Goal: Task Accomplishment & Management: Use online tool/utility

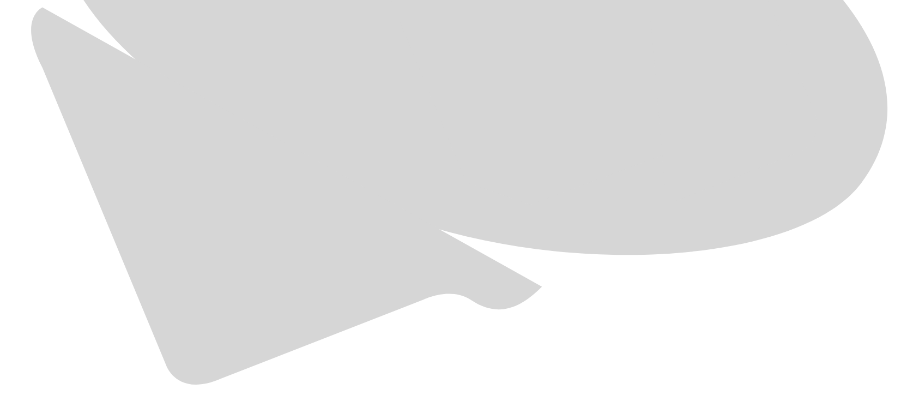
scroll to position [789, 0]
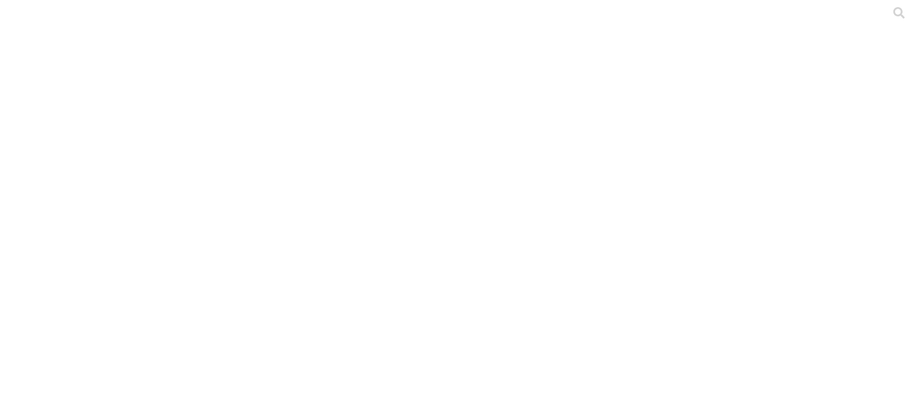
drag, startPoint x: 632, startPoint y: 173, endPoint x: 493, endPoint y: 176, distance: 139.0
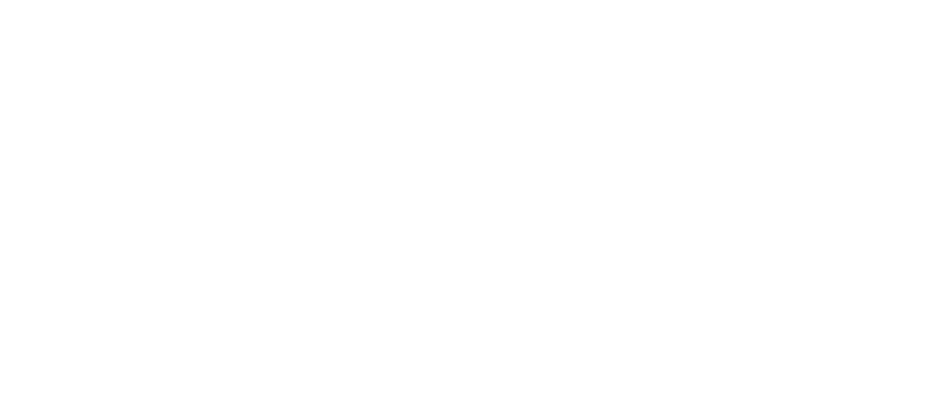
type input "Junio 2025"
paste input "Junio 2025"
type input "Junio 2025"
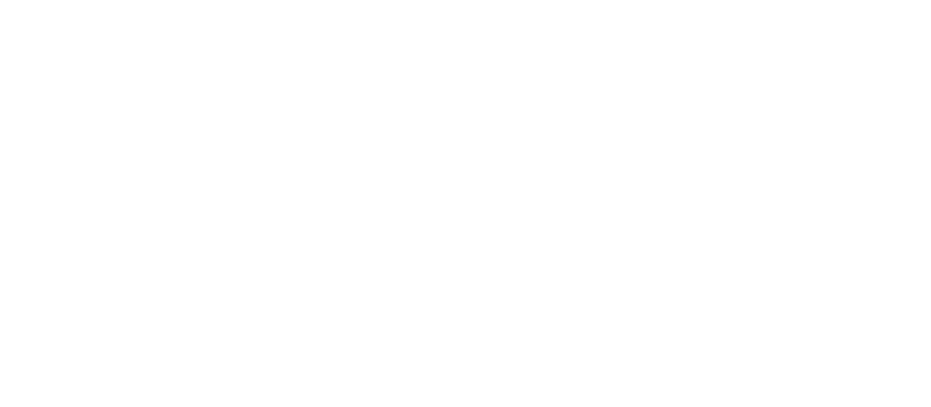
paste input "Junio 2025"
type input "Junio 2025"
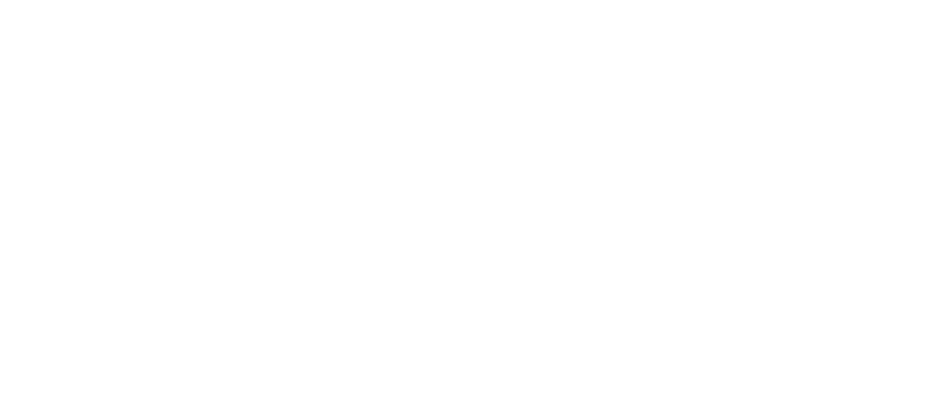
paste input "Junio 2025"
type input "Junio 2025"
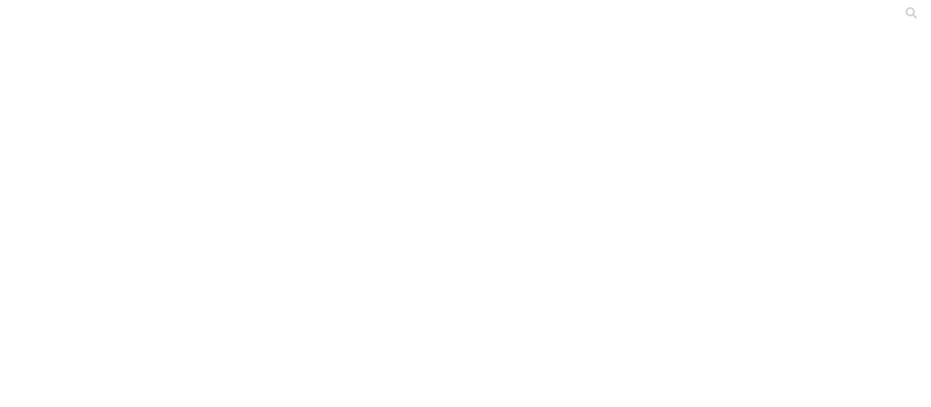
paste input "Junio 2025"
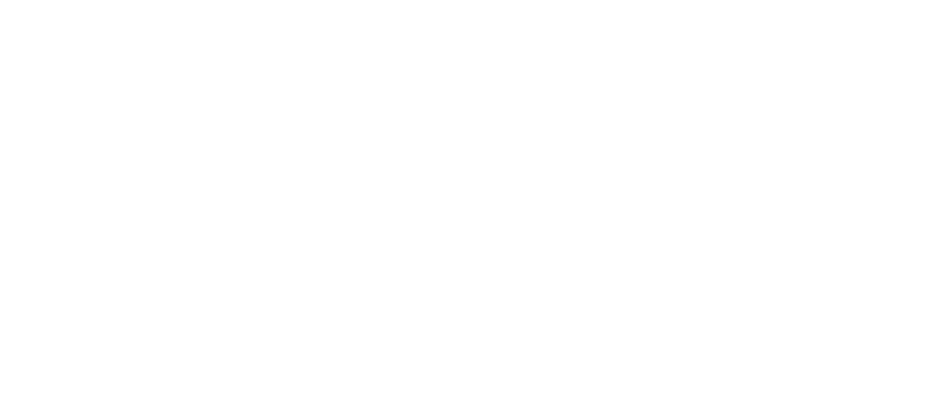
type input "Junio 2025"
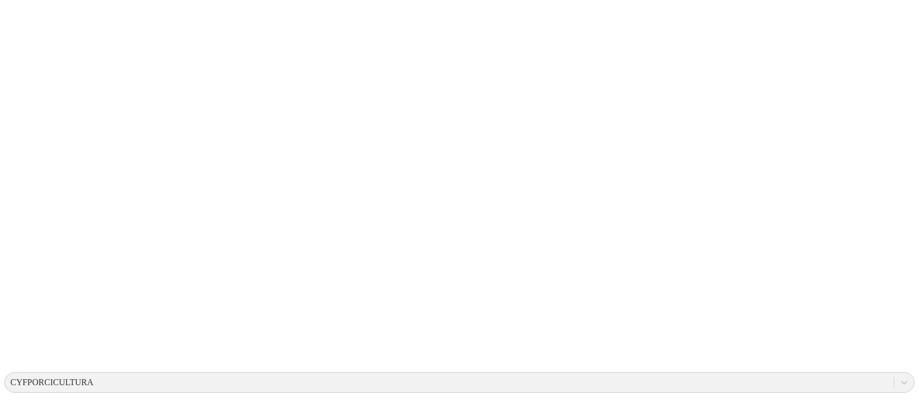
scroll to position [145, 0]
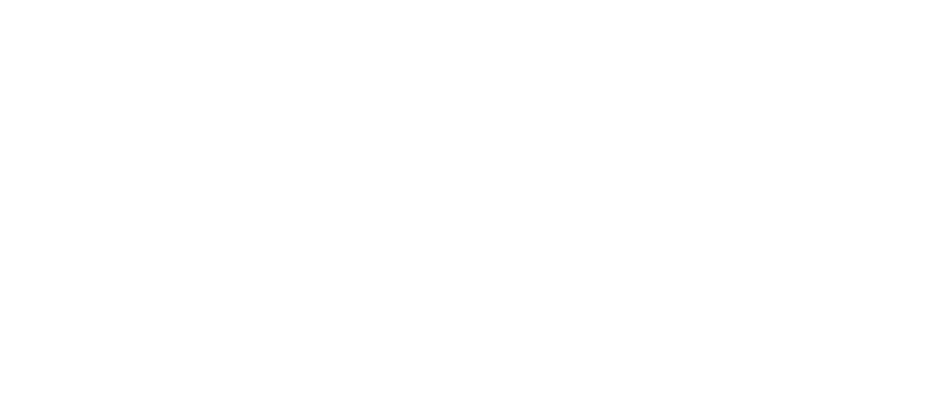
drag, startPoint x: 649, startPoint y: 172, endPoint x: 510, endPoint y: 164, distance: 139.2
type input "Junio 2025"
paste input "Junio 2025"
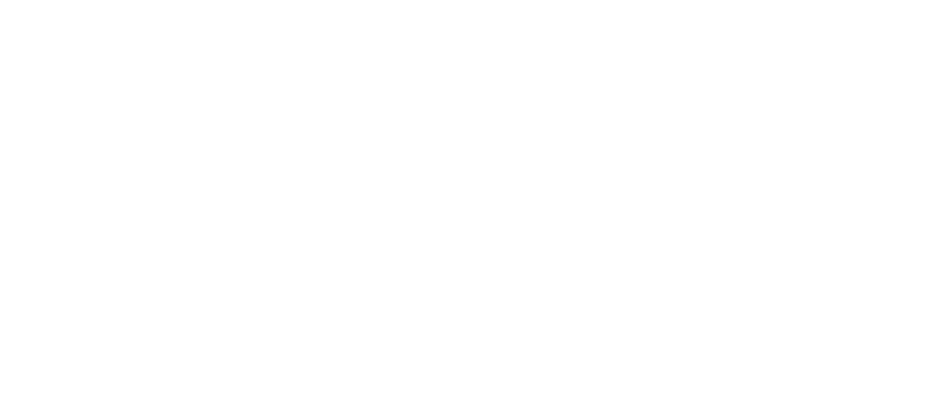
type input "Junio 2025"
paste input "Junio 2025"
type input "Junio 2025"
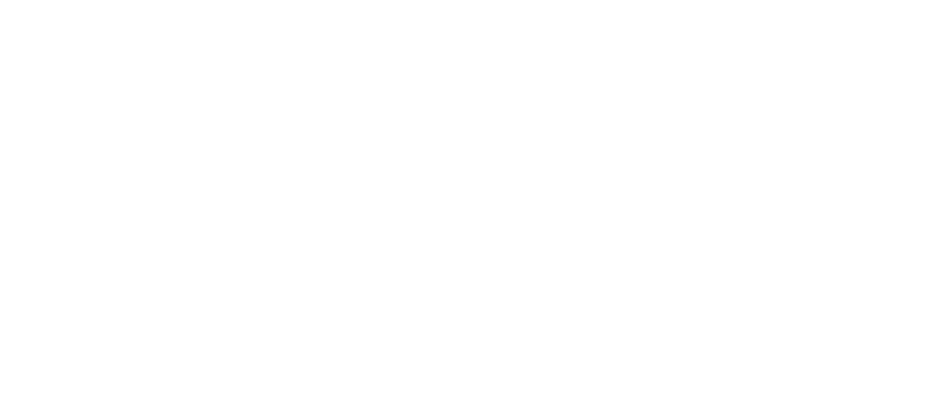
click at [268, 127] on div at bounding box center [469, 203] width 931 height 407
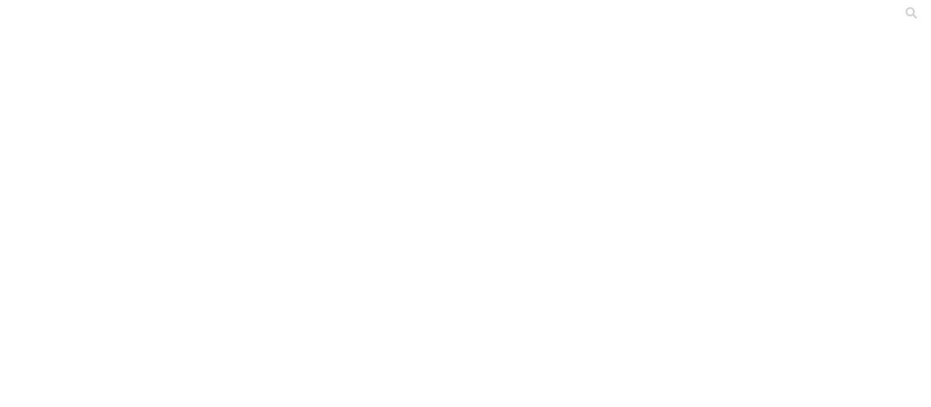
paste input "Junio 2025"
type input "Junio 2025"
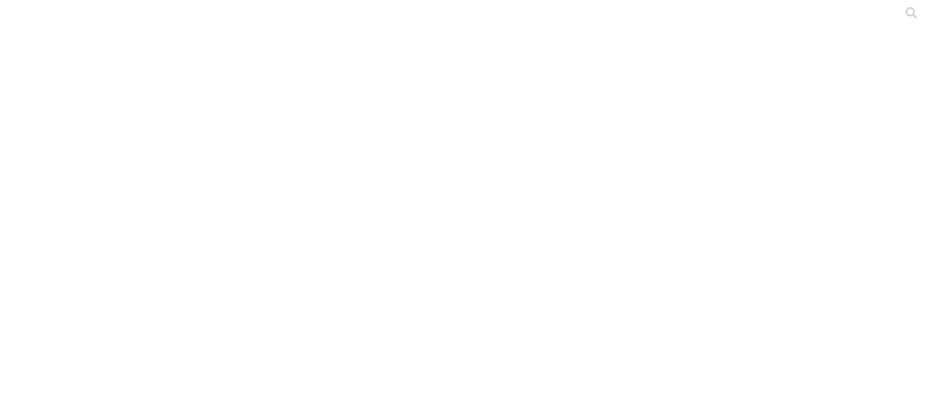
paste input "Junio 2025"
type input "Junio 2025"
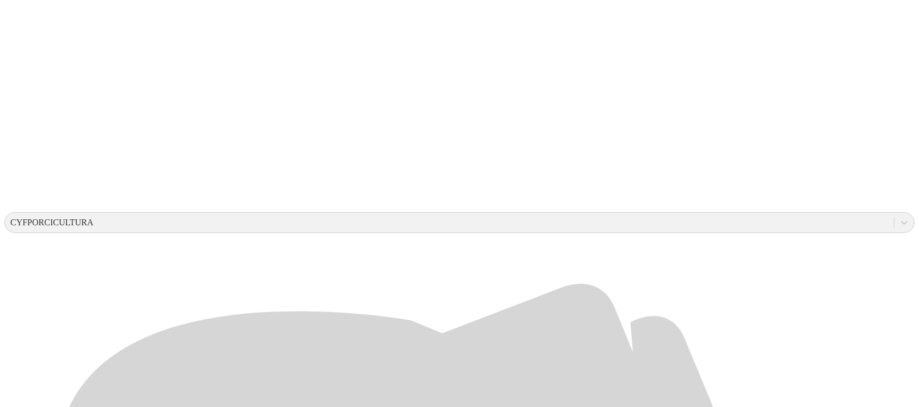
scroll to position [208, 0]
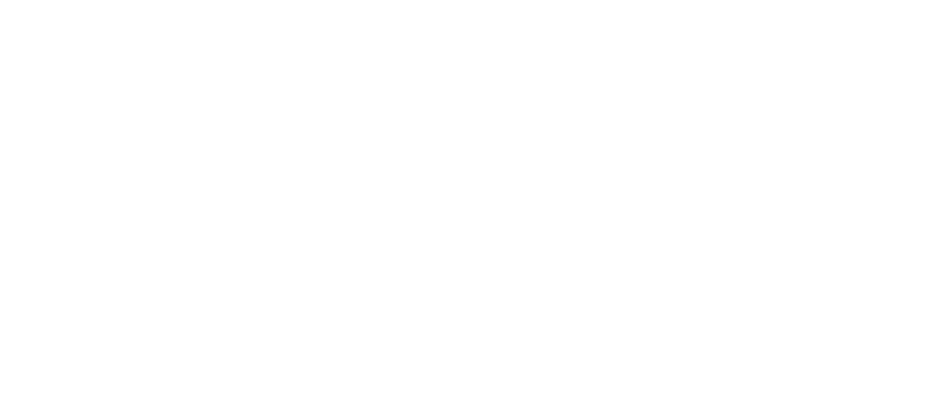
drag, startPoint x: 629, startPoint y: 174, endPoint x: 491, endPoint y: 168, distance: 138.0
type input "Junio 2025"
paste input "Junio 2025"
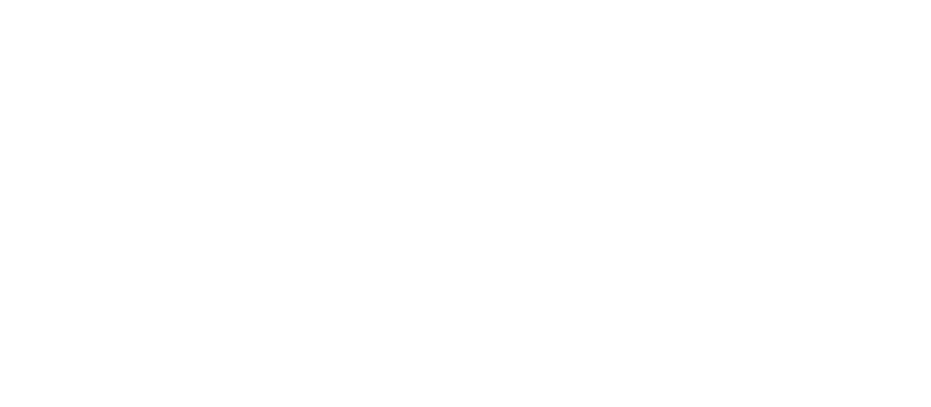
type input "Junio 2025"
paste input "Junio 2025"
type input "Junio 2025"
drag, startPoint x: 554, startPoint y: 294, endPoint x: 406, endPoint y: 294, distance: 148.3
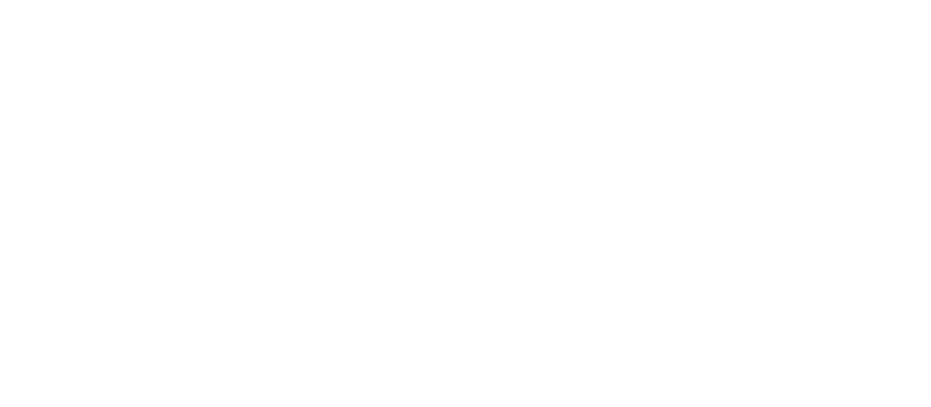
paste input "Junio 2025"
type input "Junio 2025"
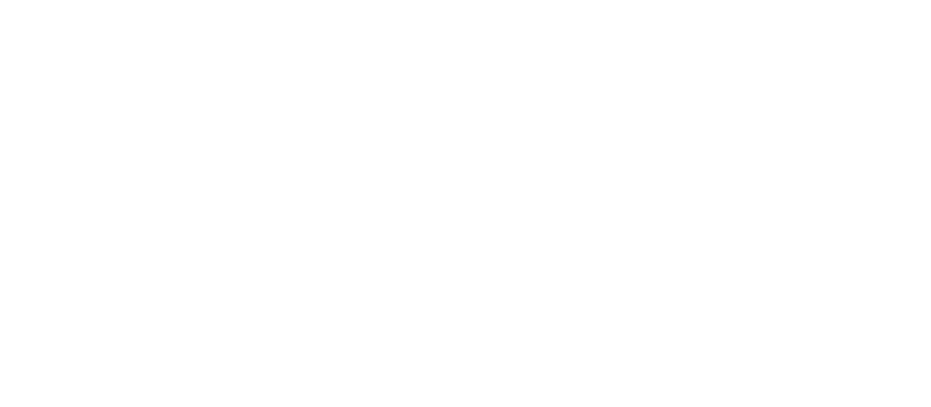
paste input "Junio 2025"
type input "Junio 2025"
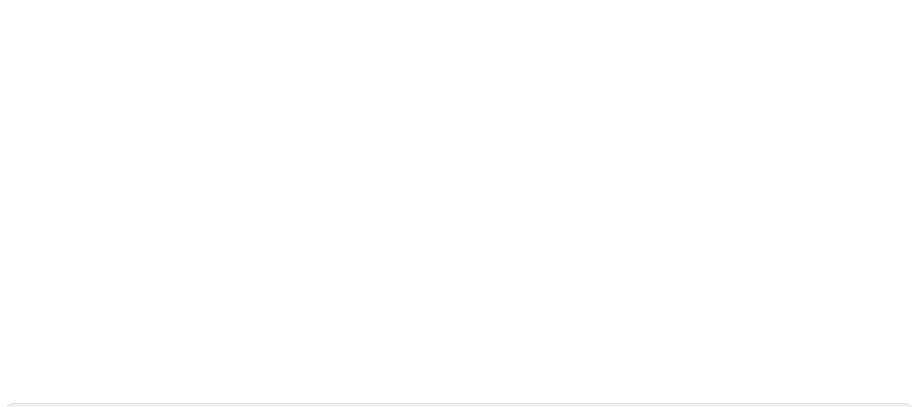
scroll to position [145, 0]
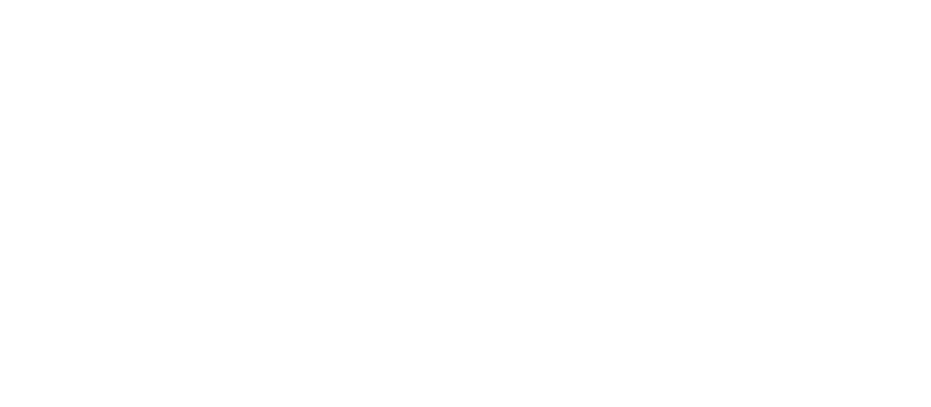
drag, startPoint x: 648, startPoint y: 169, endPoint x: 511, endPoint y: 166, distance: 136.3
type input "Junio 2025"
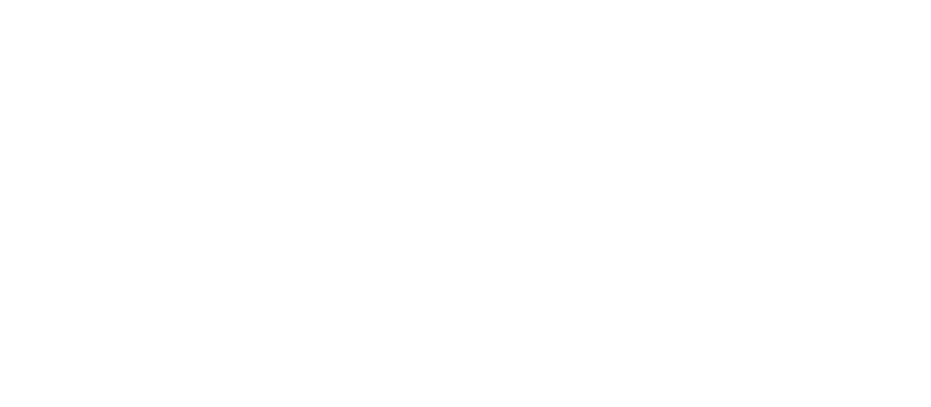
paste input "Junio 2025"
type input "Junio 2025"
paste input "Junio 2025"
type input "Junio 2025"
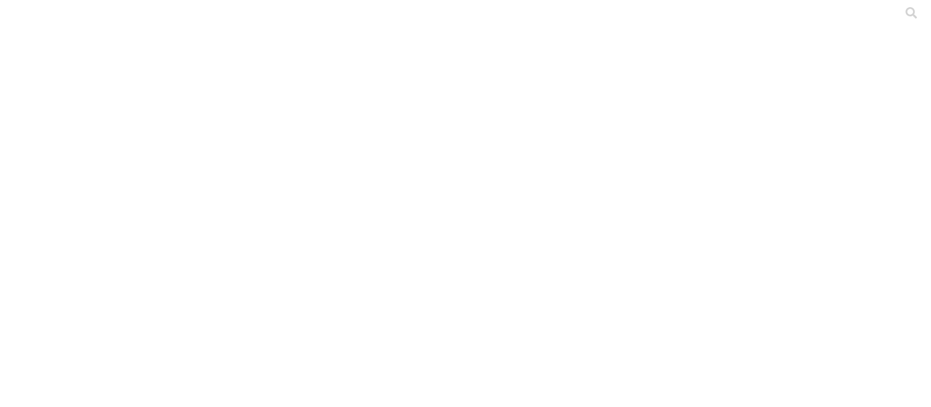
paste input "Junio 2025"
type input "Junio 2025"
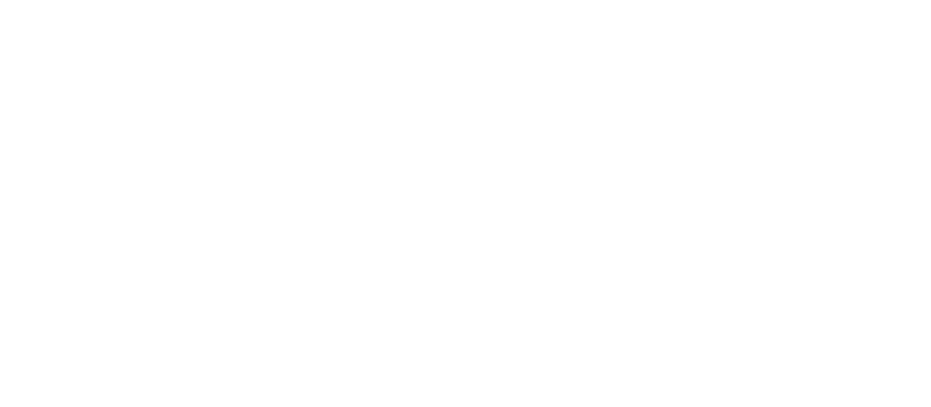
drag, startPoint x: 605, startPoint y: 248, endPoint x: 596, endPoint y: 249, distance: 8.8
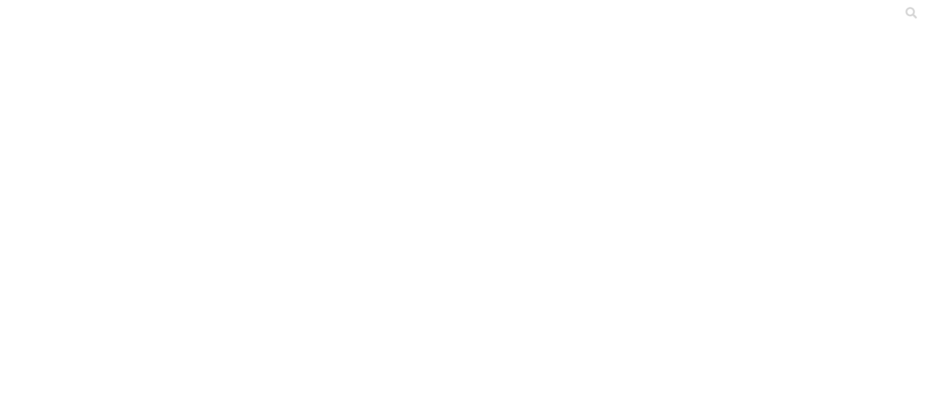
paste input "Junio 2025"
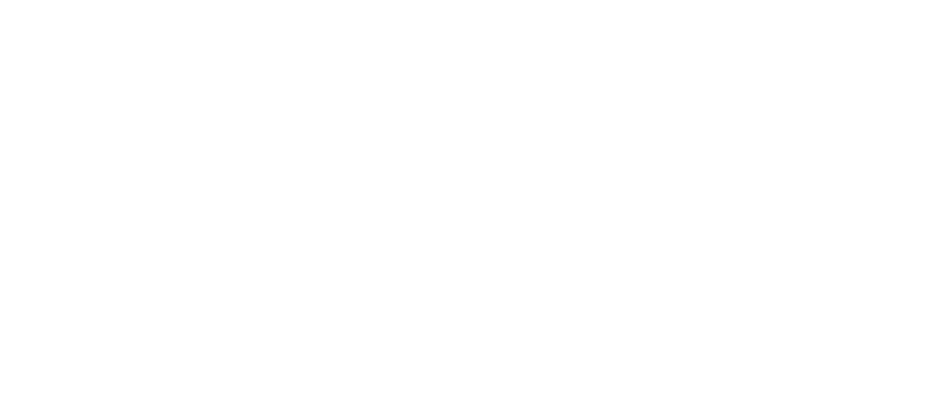
type input "Junio 2025"
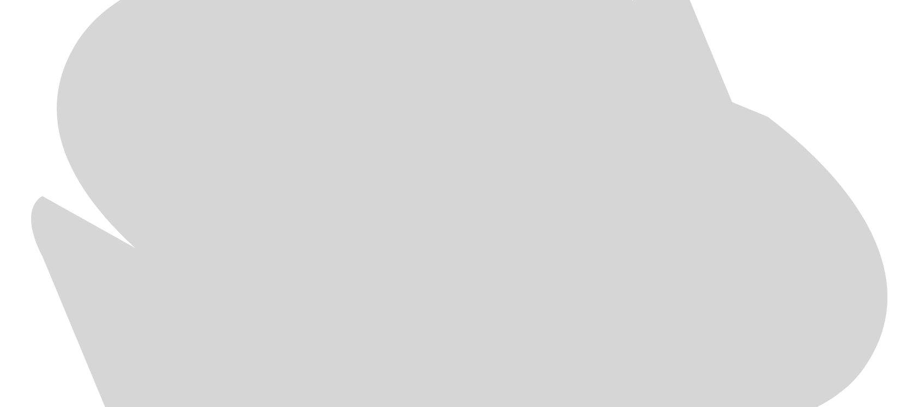
scroll to position [789, 0]
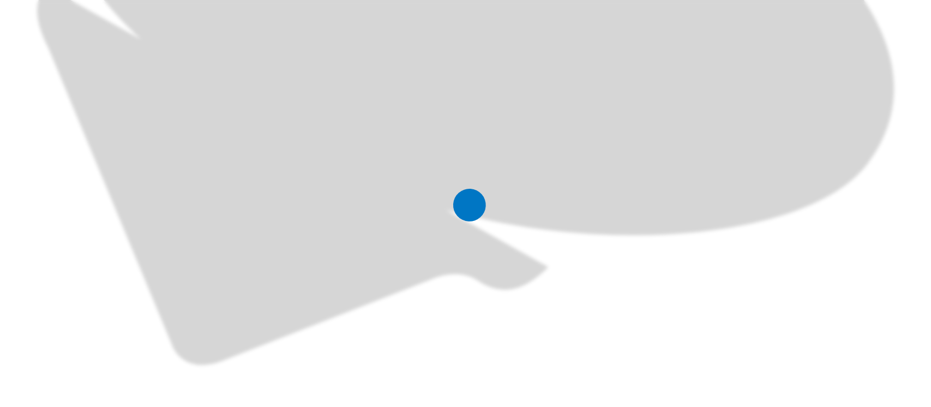
scroll to position [0, 0]
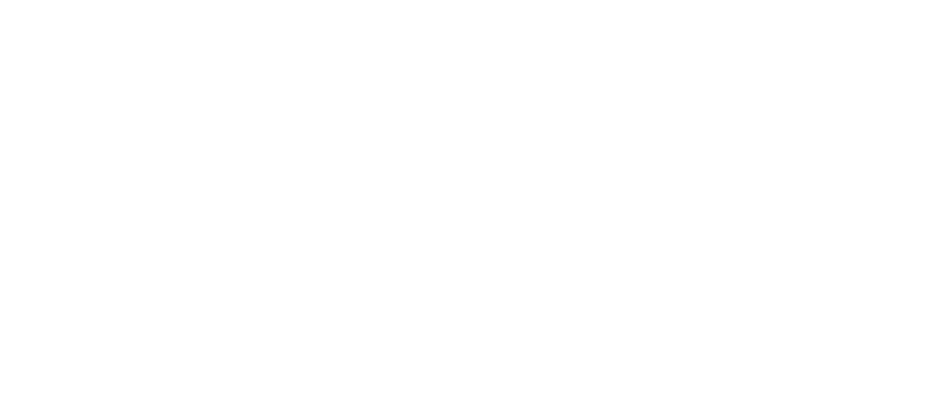
drag, startPoint x: 654, startPoint y: 183, endPoint x: 467, endPoint y: 184, distance: 187.0
type input "Junio 2025"
paste input "Junio 2025"
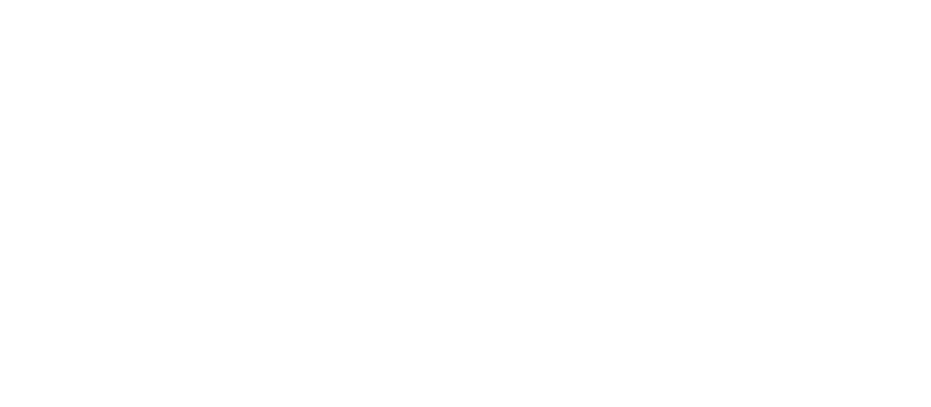
type input "Junio 2025"
paste input "Junio 2025"
type input "Junio 2025"
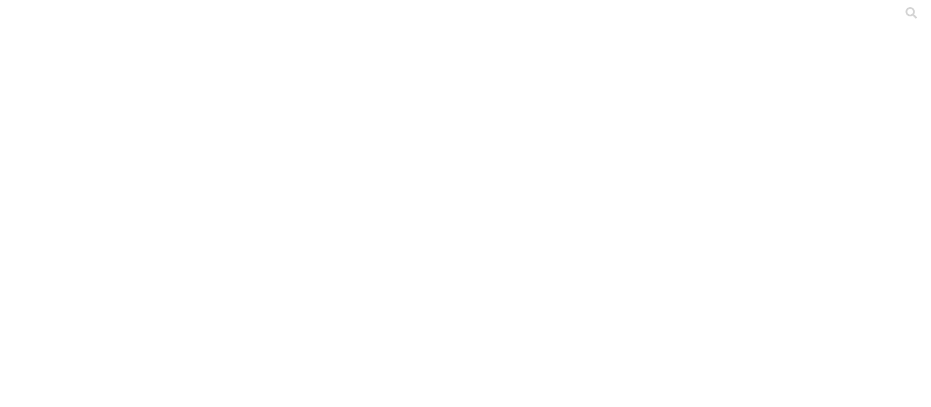
paste input "Junio 2025"
type input "Junio 2025"
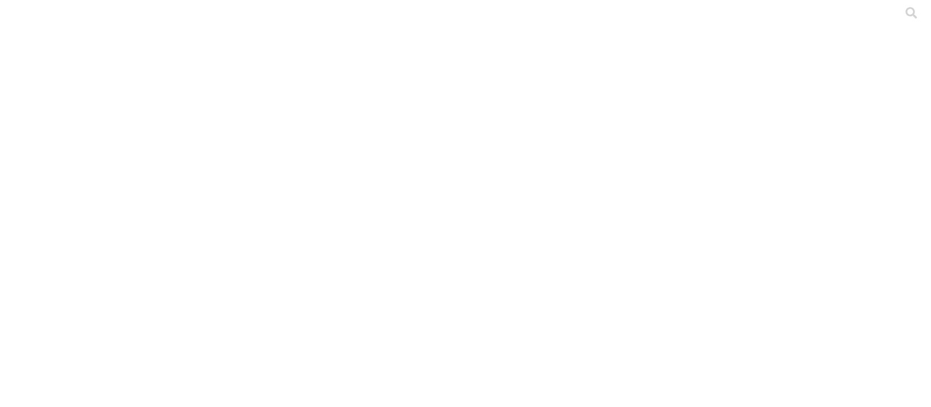
paste input "Junio 2025"
type input "Junio 2025"
